Goal: Contribute content: Add original content to the website for others to see

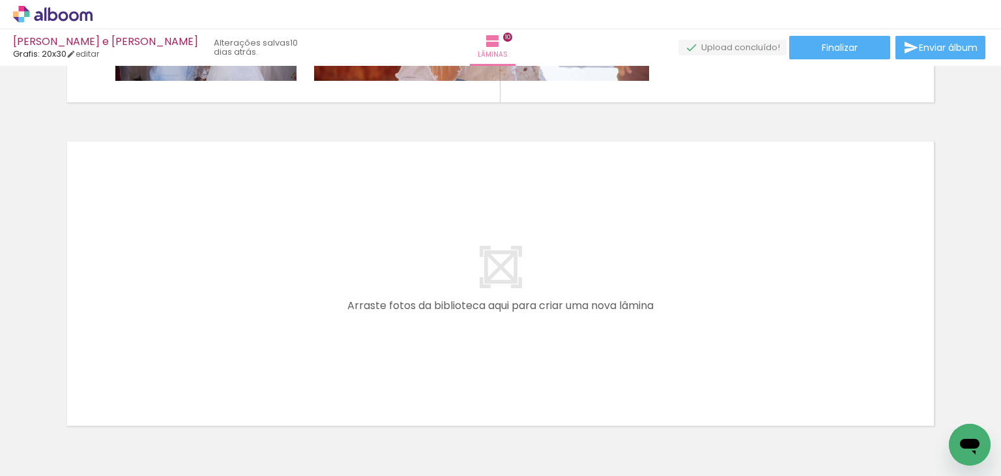
scroll to position [0, 2832]
click at [48, 452] on span "Adicionar Fotos" at bounding box center [46, 458] width 39 height 14
click at [0, 0] on input "file" at bounding box center [0, 0] width 0 height 0
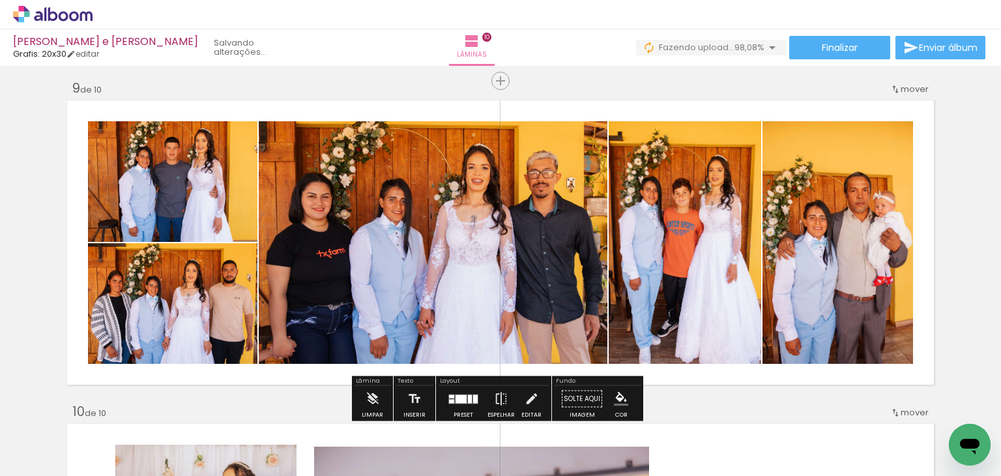
scroll to position [2594, 0]
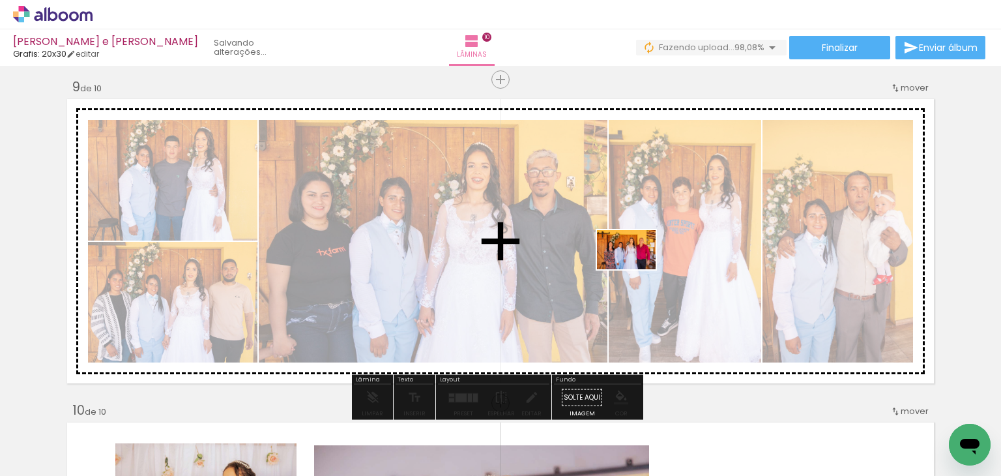
drag, startPoint x: 938, startPoint y: 420, endPoint x: 636, endPoint y: 269, distance: 337.6
click at [636, 269] on quentale-workspace at bounding box center [500, 238] width 1001 height 476
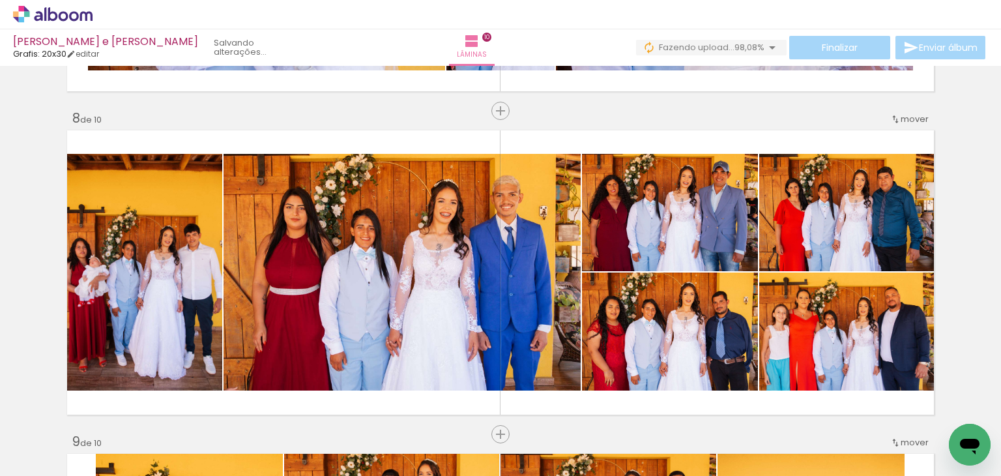
scroll to position [2240, 0]
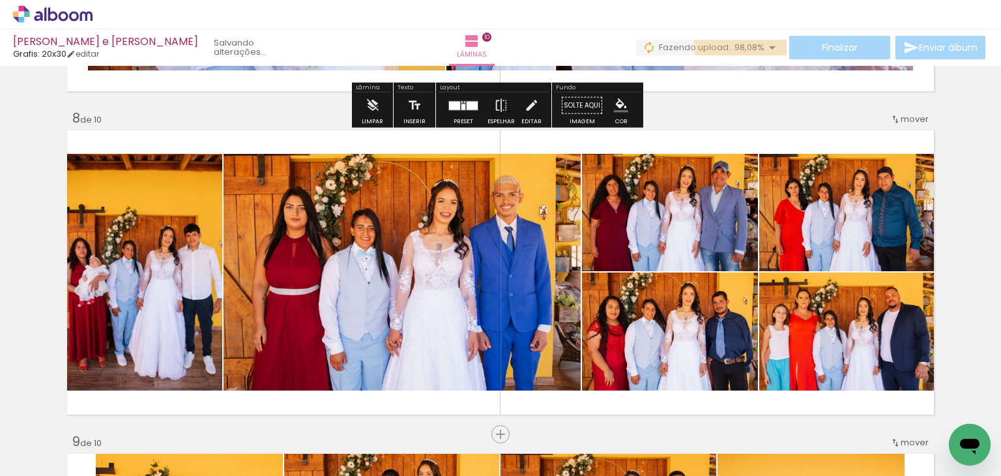
click at [751, 46] on span "98,08%" at bounding box center [750, 47] width 30 height 12
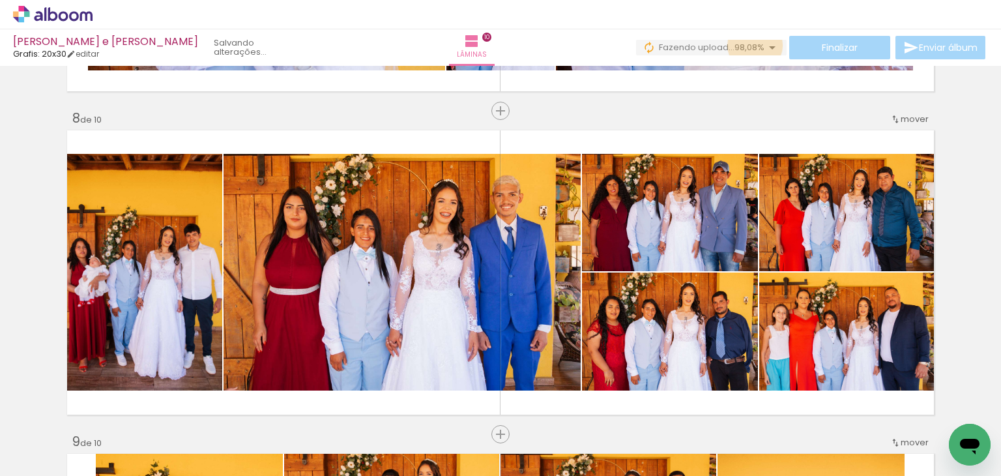
click at [751, 46] on span "98,08%" at bounding box center [750, 47] width 30 height 12
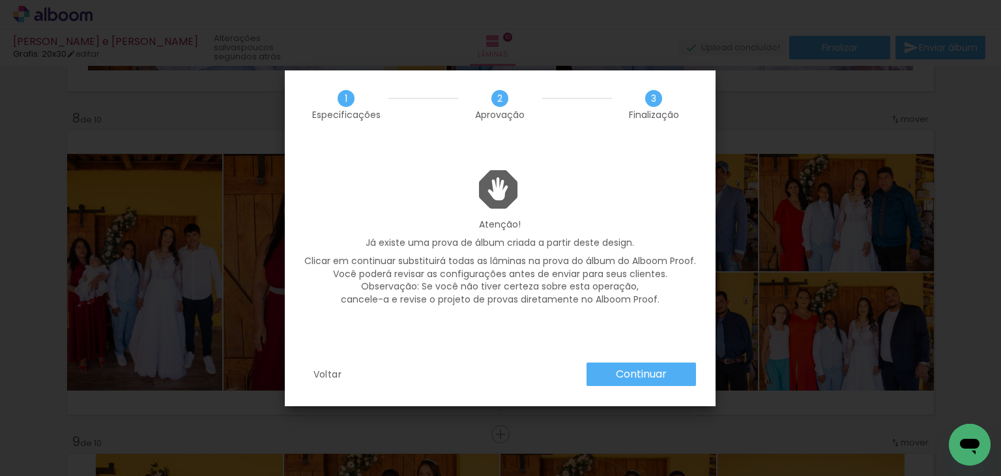
scroll to position [0, 2905]
click at [0, 0] on slot "Continuar" at bounding box center [0, 0] width 0 height 0
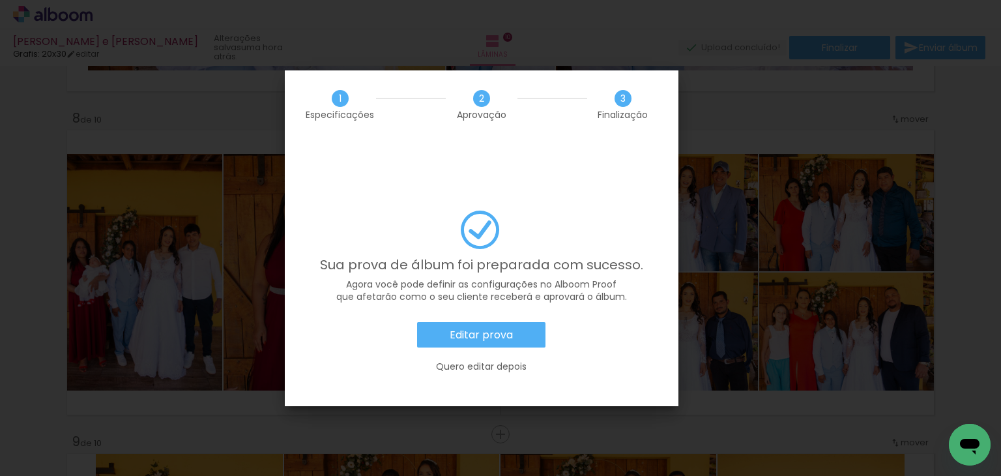
scroll to position [0, 2905]
click at [0, 0] on slot "Quero editar depois" at bounding box center [0, 0] width 0 height 0
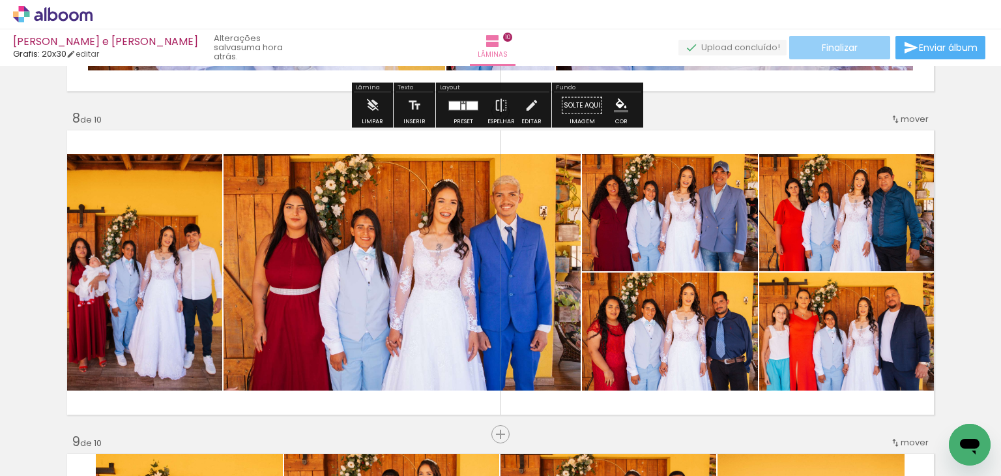
click at [833, 50] on span "Finalizar" at bounding box center [840, 47] width 36 height 9
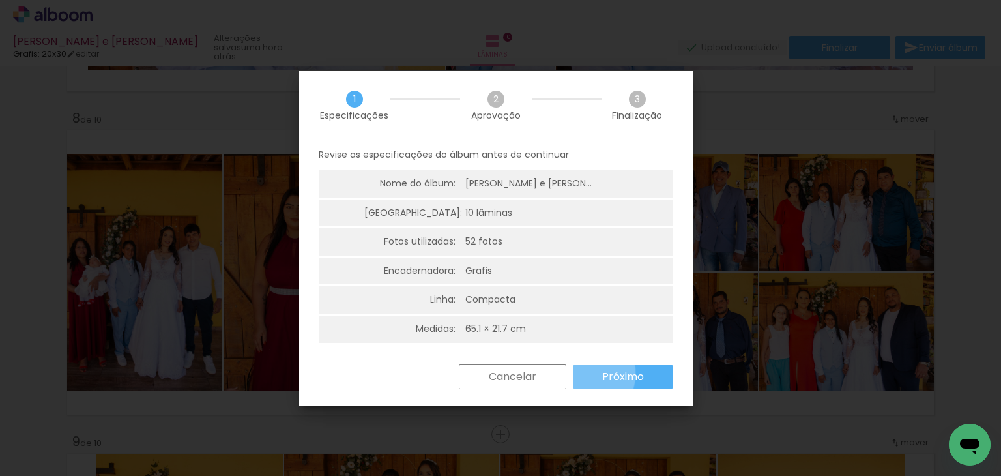
click at [587, 374] on paper-button "Próximo" at bounding box center [623, 376] width 100 height 23
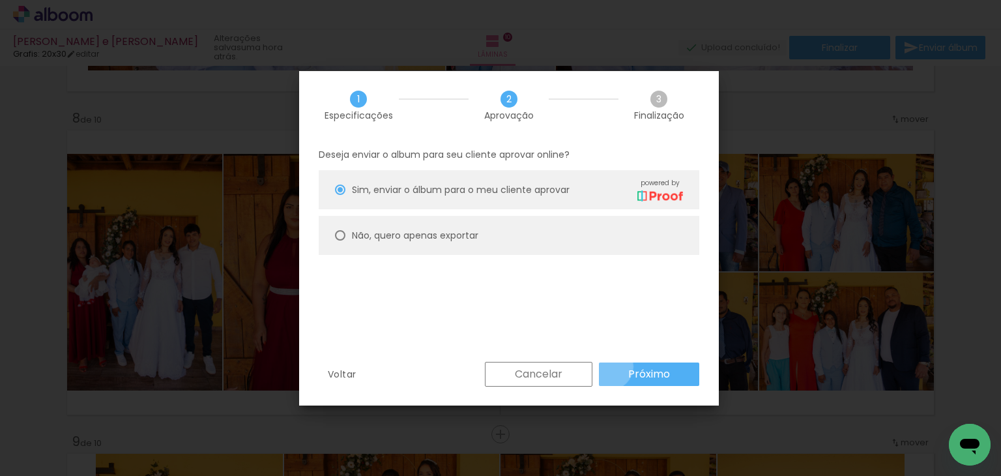
click at [610, 366] on paper-button "Próximo" at bounding box center [649, 373] width 100 height 23
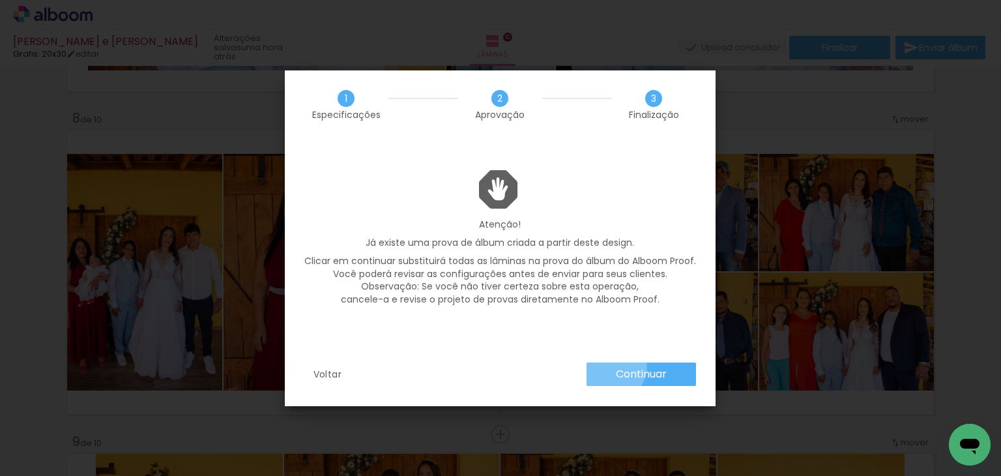
click at [610, 366] on paper-button "Continuar" at bounding box center [642, 373] width 110 height 23
